Goal: Contribute content: Add original content to the website for others to see

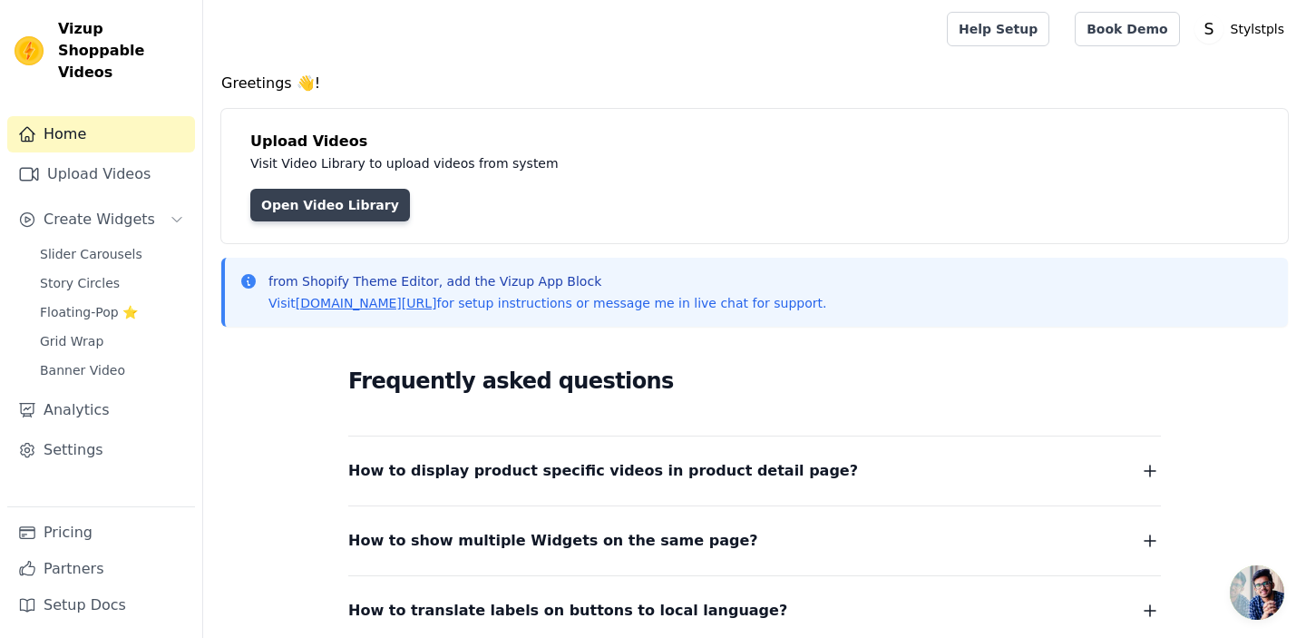
click at [276, 210] on link "Open Video Library" at bounding box center [330, 205] width 160 height 33
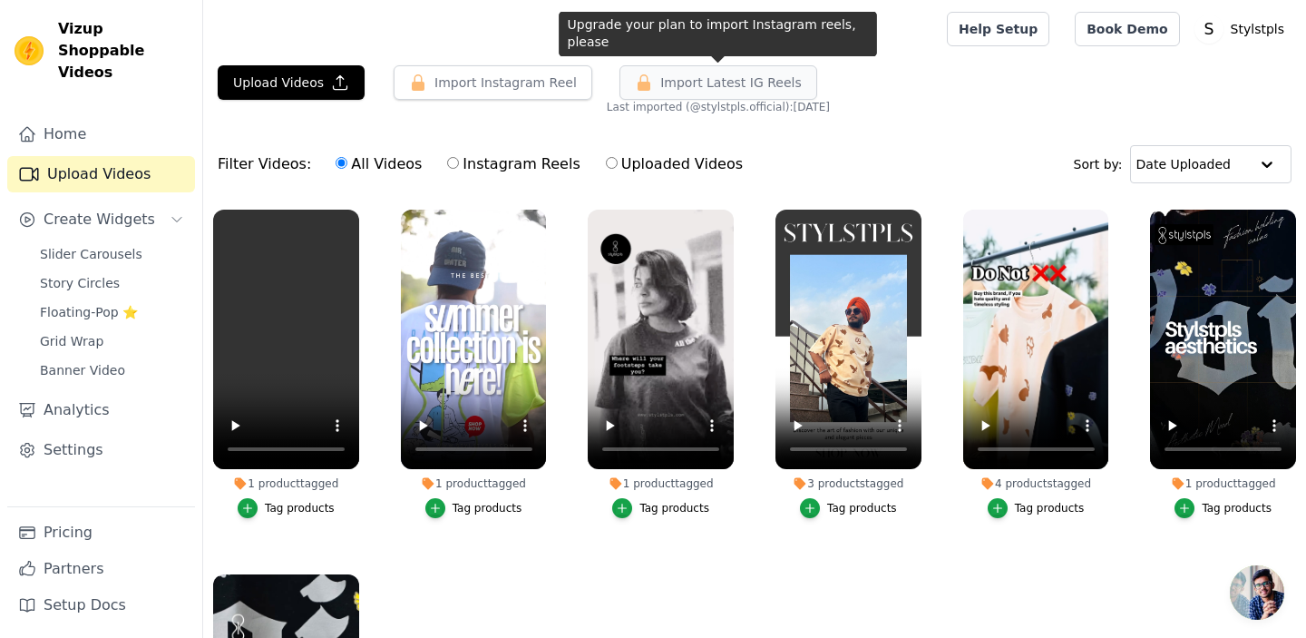
click at [674, 88] on span "Import Latest IG Reels" at bounding box center [730, 82] width 141 height 18
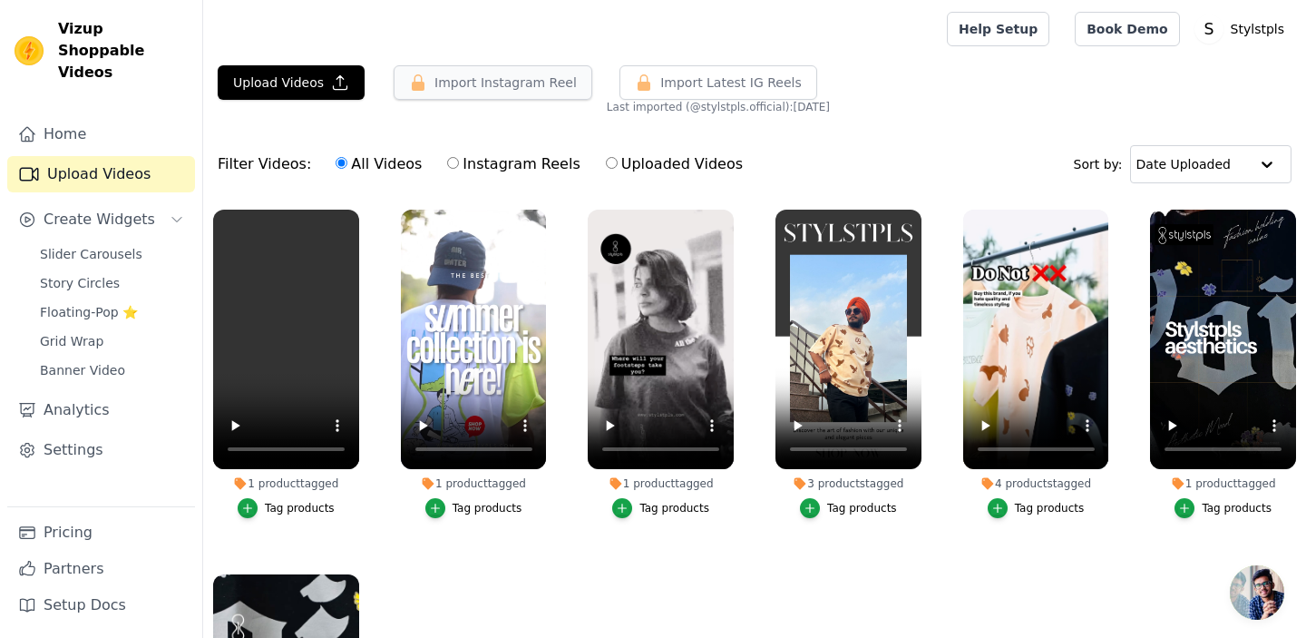
click at [494, 83] on button "Import Instagram Reel" at bounding box center [493, 82] width 199 height 34
click at [320, 83] on button "Upload Videos" at bounding box center [291, 82] width 147 height 34
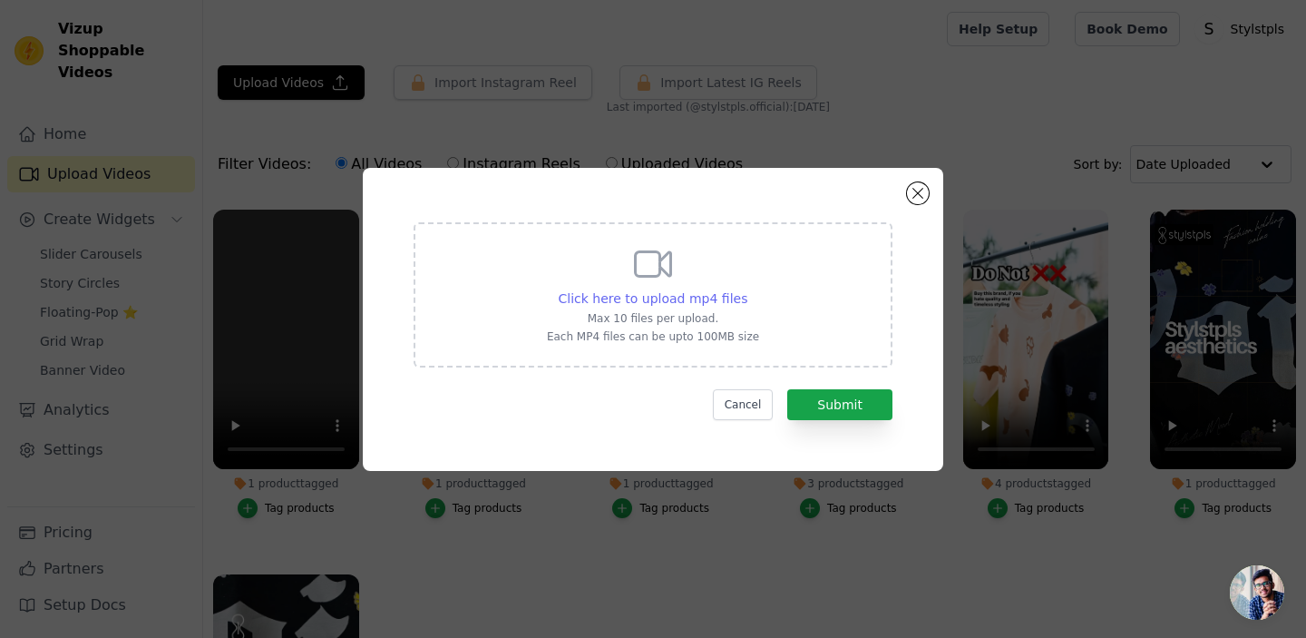
click at [666, 293] on span "Click here to upload mp4 files" at bounding box center [654, 298] width 190 height 15
click at [746, 289] on input "Click here to upload mp4 files Max 10 files per upload. Each MP4 files can be u…" at bounding box center [746, 288] width 1 height 1
click at [924, 189] on button "Close modal" at bounding box center [918, 193] width 22 height 22
